Goal: Complete application form

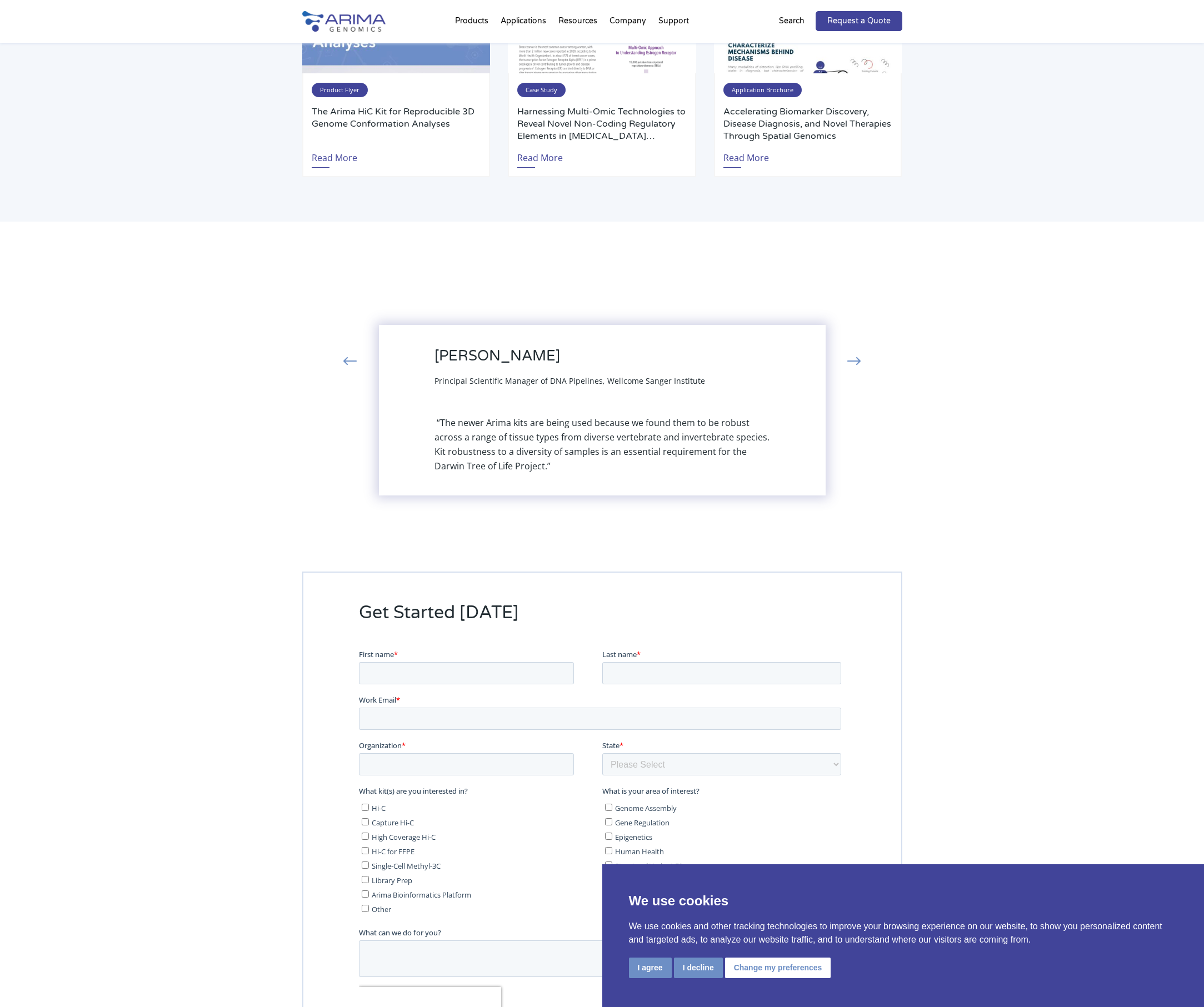
scroll to position [2268, 0]
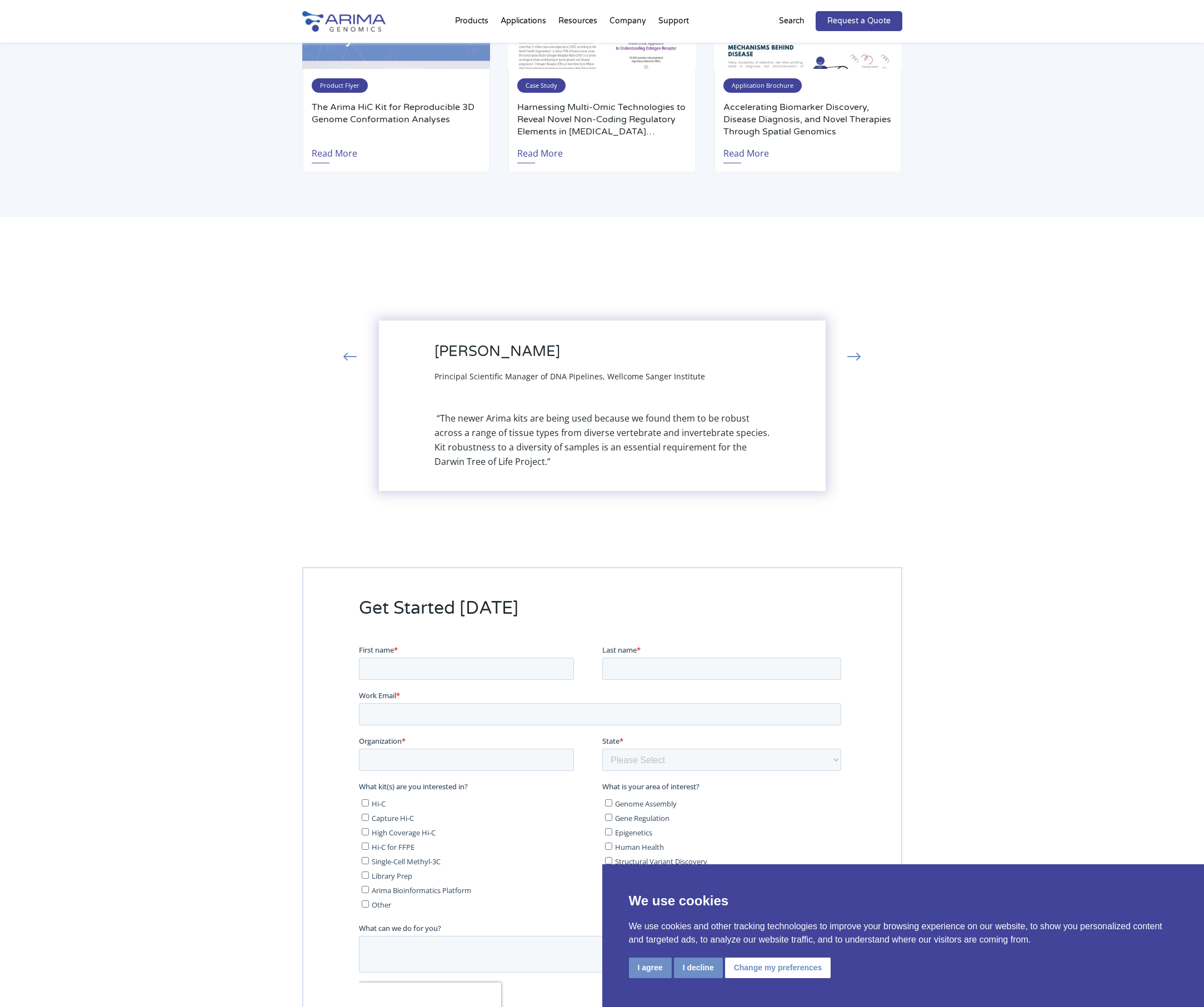
click at [849, 355] on button "›" at bounding box center [854, 357] width 25 height 20
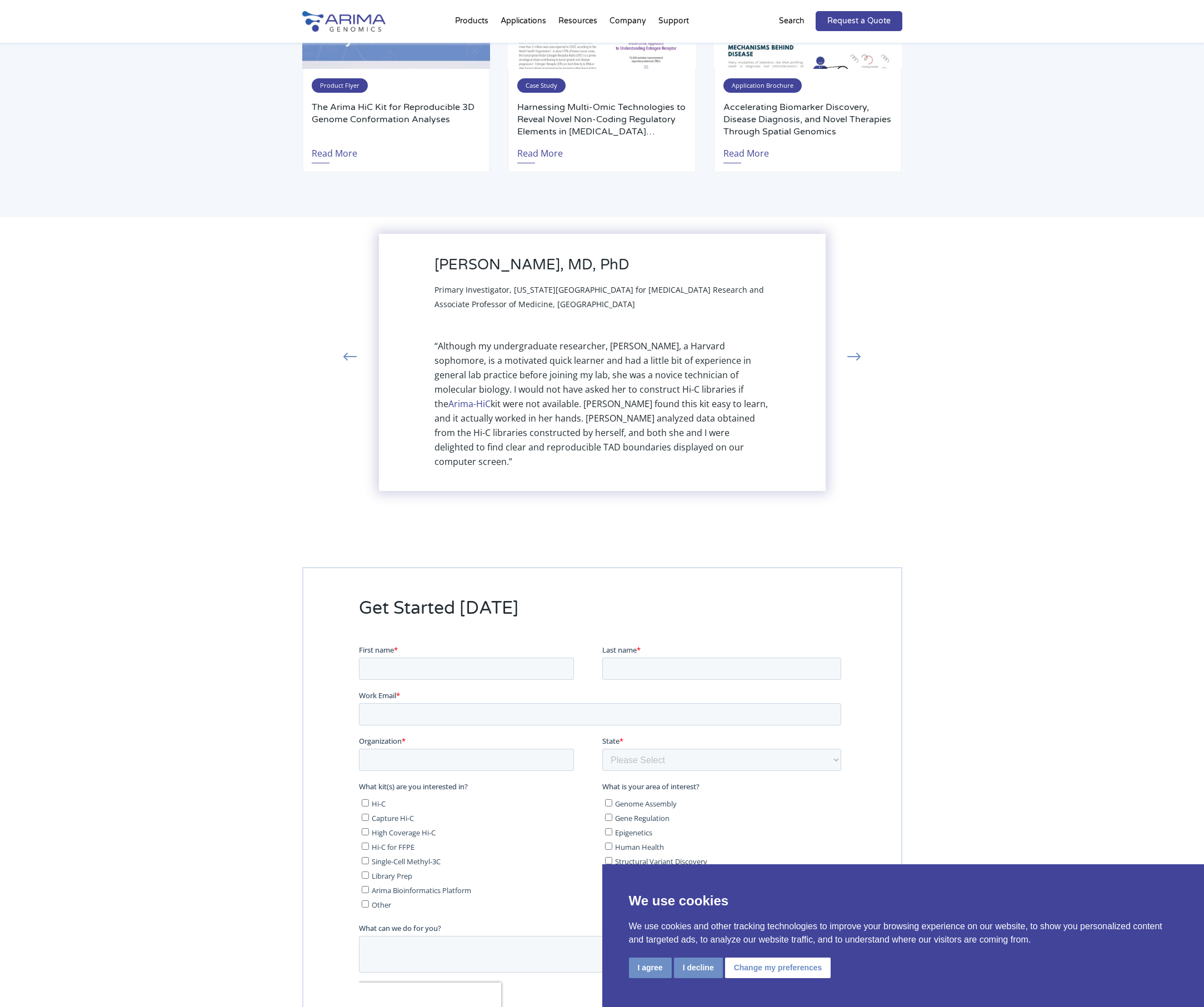
click at [849, 355] on button "›" at bounding box center [854, 357] width 25 height 20
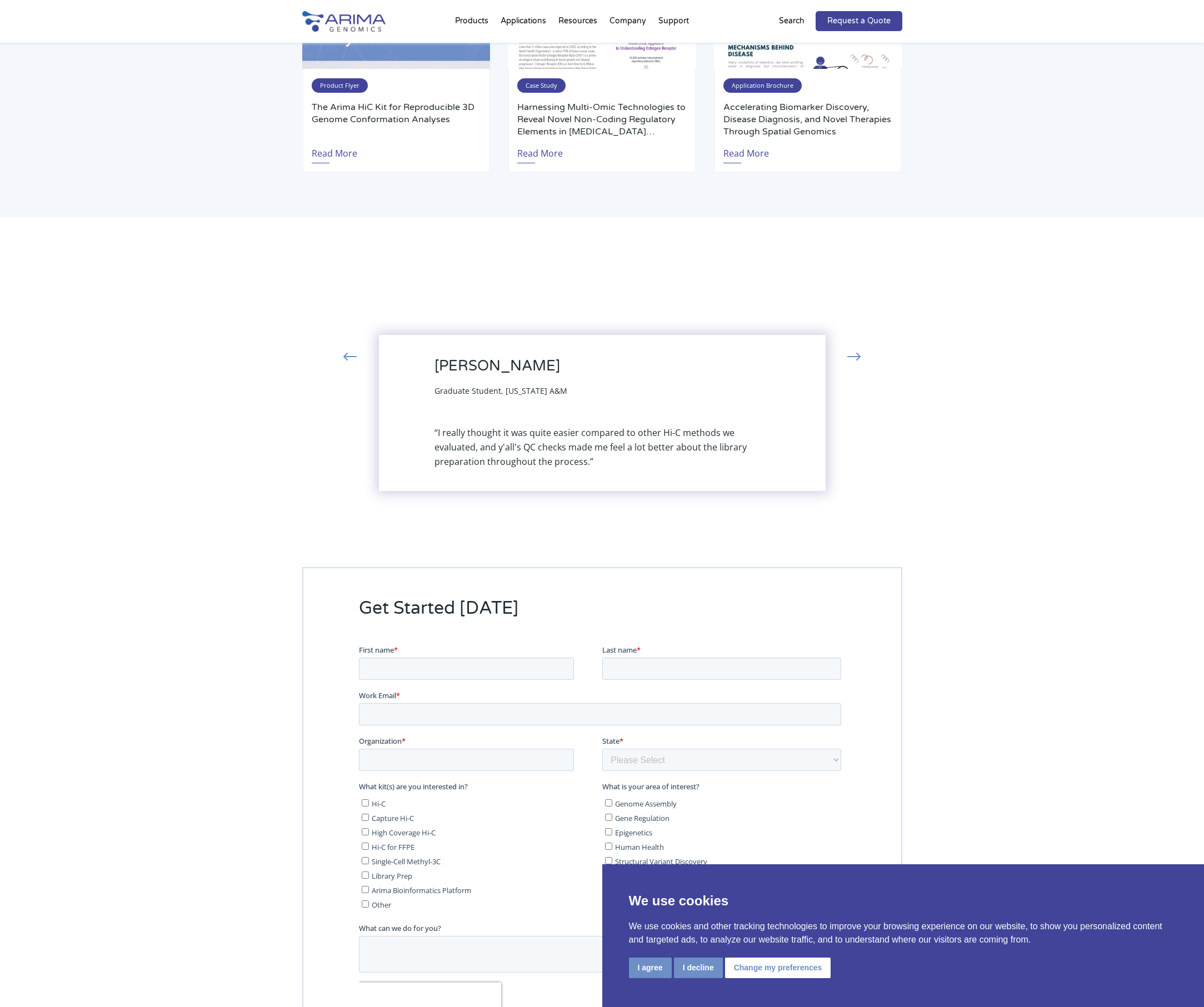
click at [849, 355] on button "›" at bounding box center [854, 357] width 25 height 20
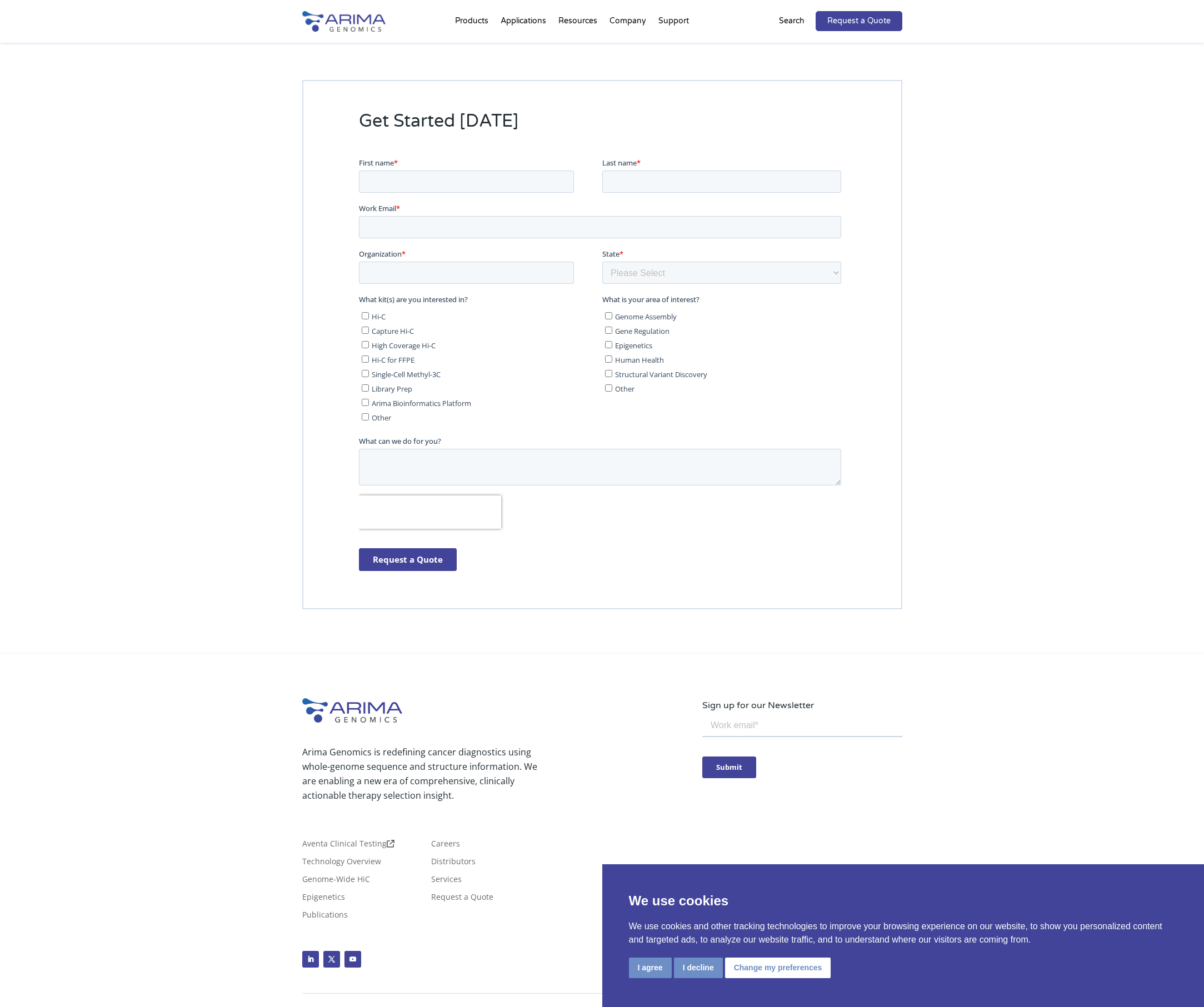
scroll to position [2774, 0]
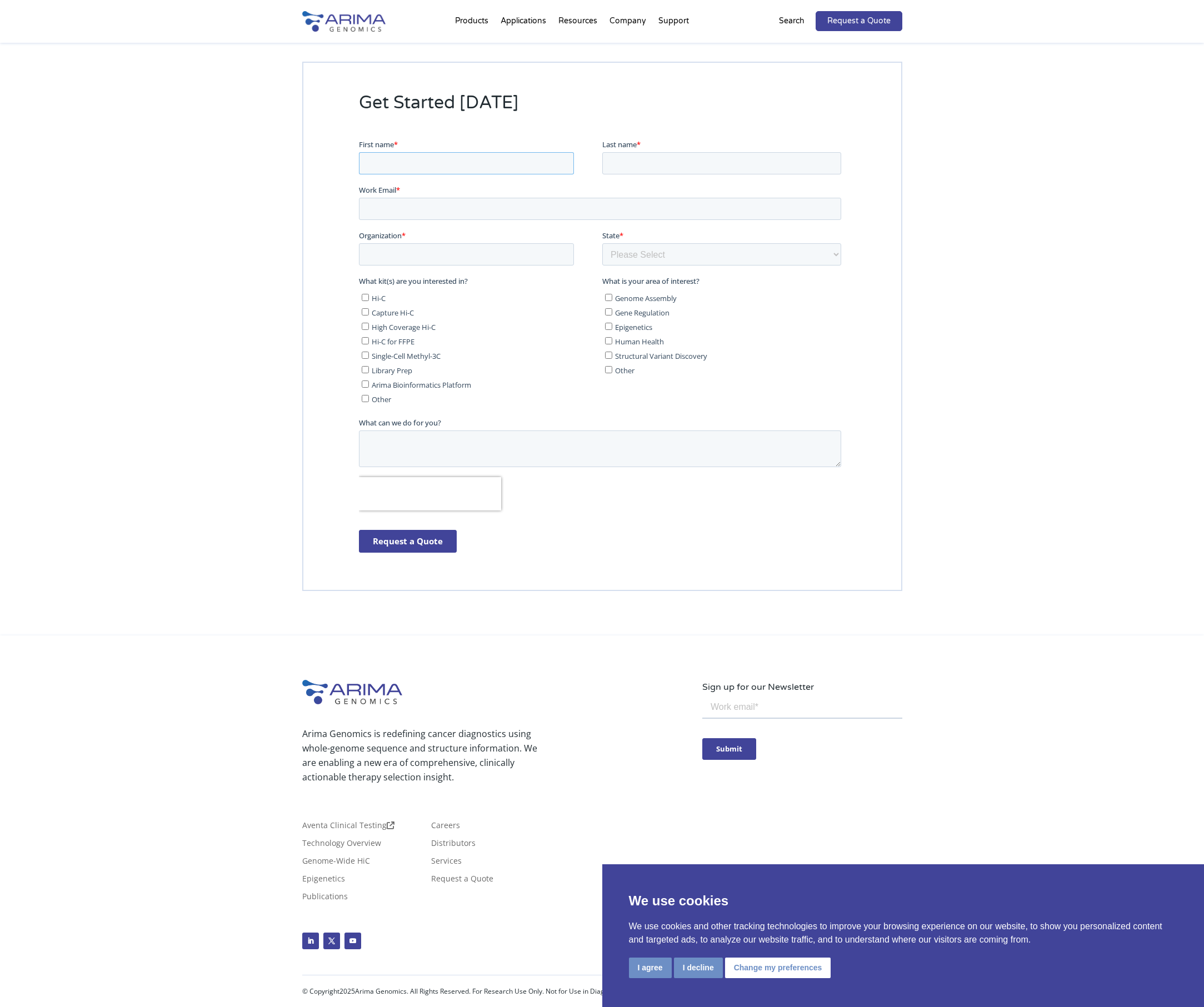
click at [387, 163] on input "First name *" at bounding box center [465, 162] width 215 height 22
type input "[PERSON_NAME]"
click at [634, 156] on input "Last name *" at bounding box center [721, 162] width 239 height 22
type input "[PERSON_NAME]"
click at [404, 204] on input "Work Email *" at bounding box center [599, 207] width 483 height 22
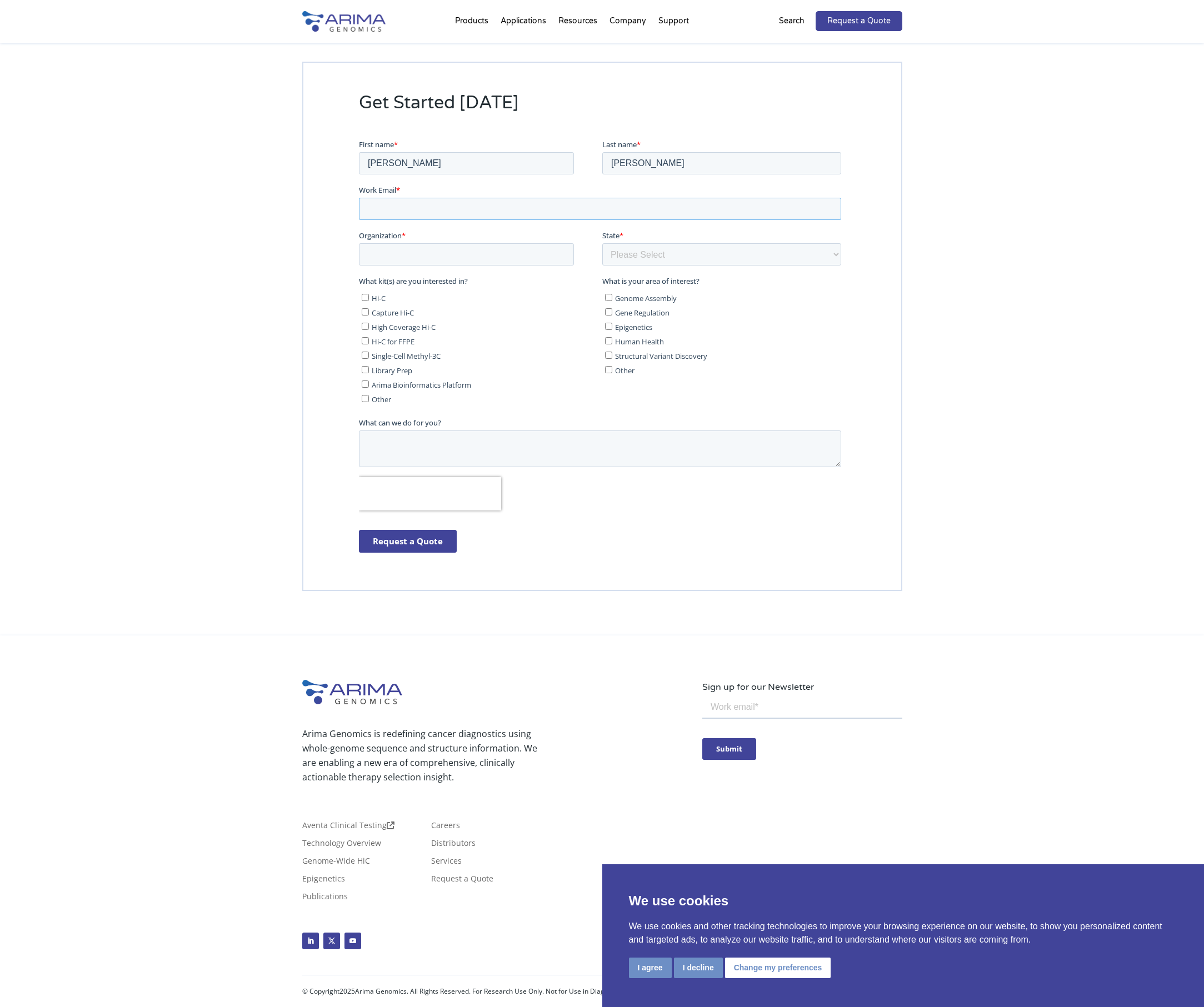
type input "[EMAIL_ADDRESS][PERSON_NAME][DOMAIN_NAME]"
click at [399, 255] on input "Organization *" at bounding box center [465, 253] width 215 height 22
type input "[GEOGRAPHIC_DATA]"
click at [715, 258] on select "Please Select Other/Non-US [US_STATE] [US_STATE] [US_STATE] [US_STATE] [US_STAT…" at bounding box center [721, 253] width 239 height 22
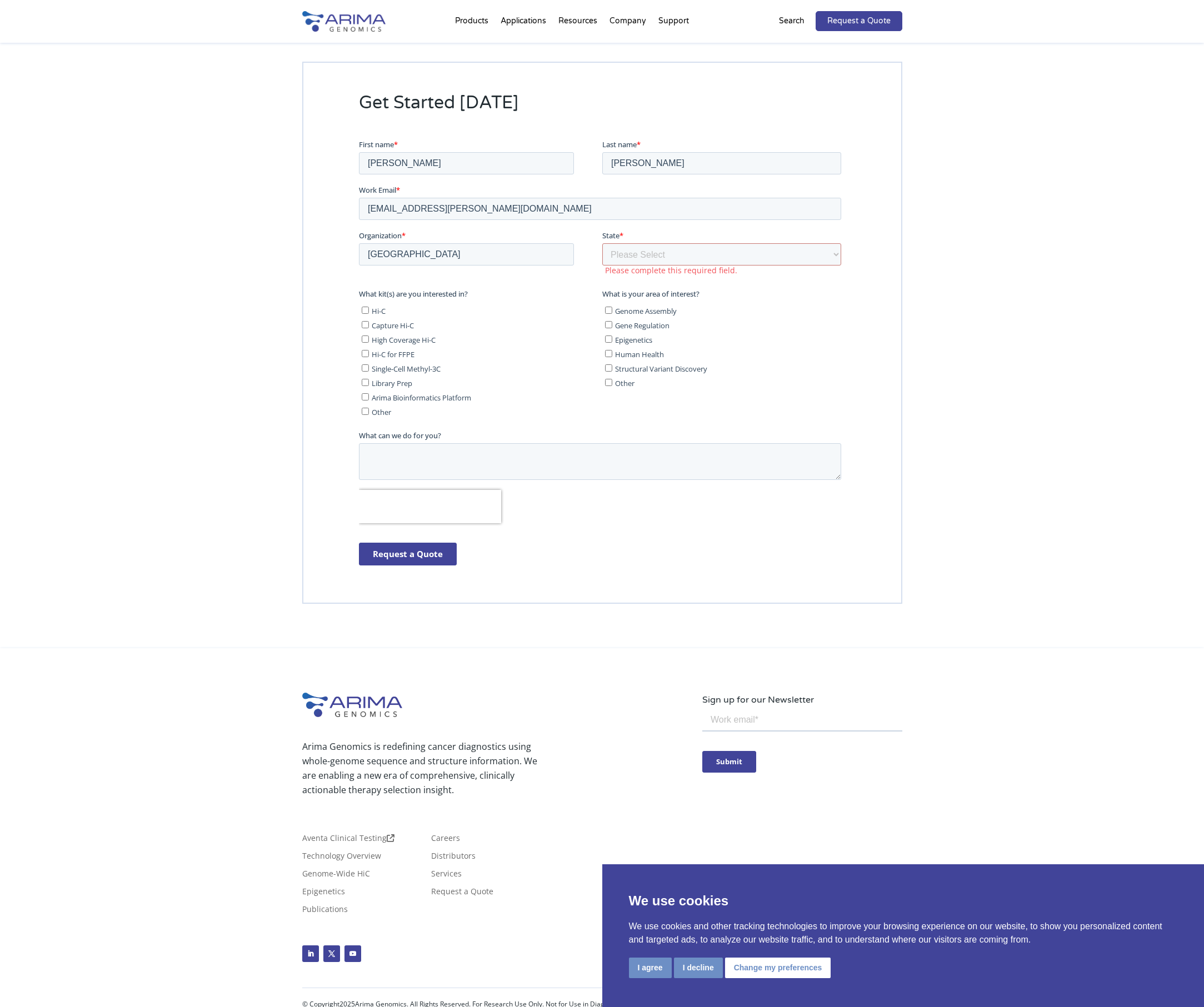
click at [772, 244] on div "State * Please Select Other/Non-US [US_STATE] [US_STATE] [US_STATE] [US_STATE] …" at bounding box center [723, 253] width 244 height 49
click at [769, 250] on select "Please Select Other/Non-US [US_STATE] [US_STATE] [US_STATE] [US_STATE] [US_STAT…" at bounding box center [721, 253] width 239 height 22
click at [364, 311] on input "Hi-C" at bounding box center [365, 310] width 8 height 8
checkbox input "true"
